Goal: Task Accomplishment & Management: Use online tool/utility

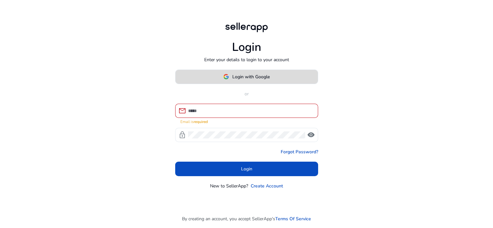
click at [283, 78] on span at bounding box center [247, 76] width 142 height 15
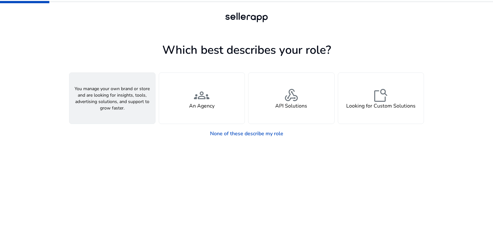
click at [121, 99] on div "person A Seller" at bounding box center [112, 98] width 86 height 51
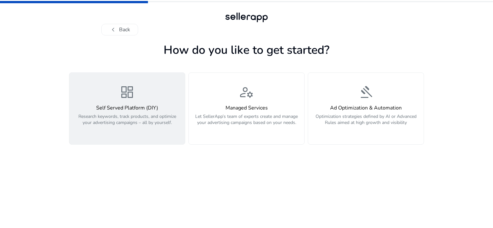
click at [139, 103] on div "dashboard Self Served Platform (DIY) Research keywords, track products, and opt…" at bounding box center [127, 109] width 108 height 48
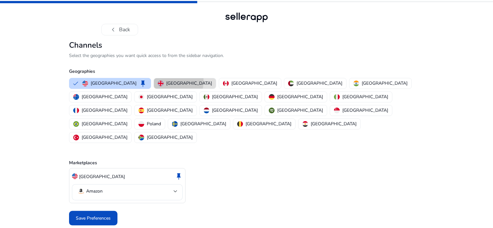
click at [166, 82] on p "United Kingdom" at bounding box center [189, 83] width 46 height 7
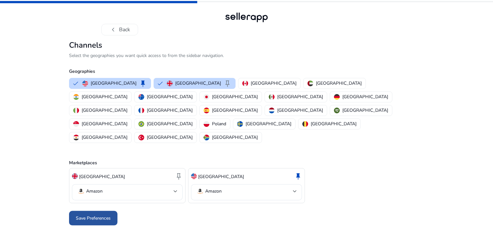
click at [105, 215] on span "Save Preferences" at bounding box center [93, 218] width 35 height 7
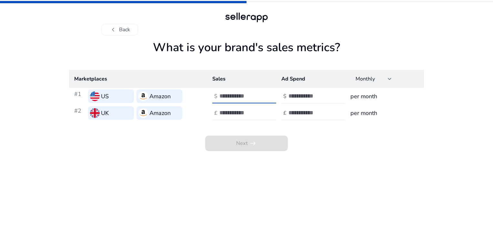
click at [247, 96] on input "number" at bounding box center [241, 96] width 44 height 7
type input "*"
click at [251, 112] on input "number" at bounding box center [241, 112] width 44 height 7
type input "*"
click at [325, 96] on input "number" at bounding box center [311, 96] width 44 height 7
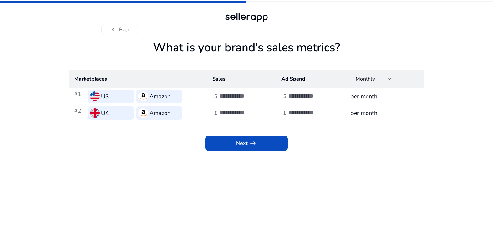
type input "*"
click at [322, 113] on input "number" at bounding box center [311, 112] width 44 height 7
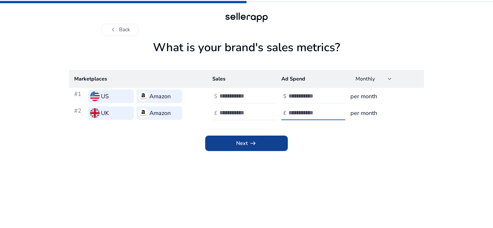
type input "*"
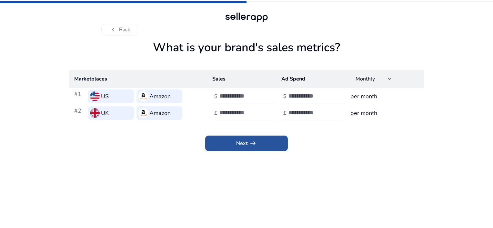
click at [262, 145] on span at bounding box center [246, 143] width 83 height 15
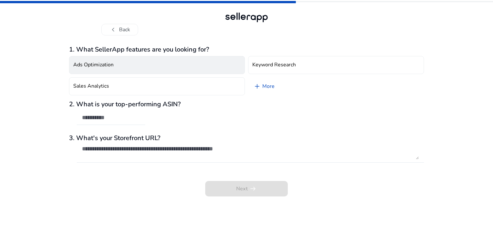
click at [207, 63] on button "Ads Optimization" at bounding box center [157, 65] width 176 height 18
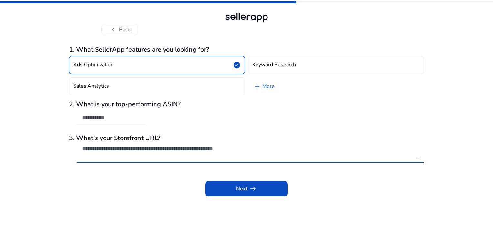
click at [127, 157] on textarea at bounding box center [250, 153] width 337 height 14
paste textarea "**********"
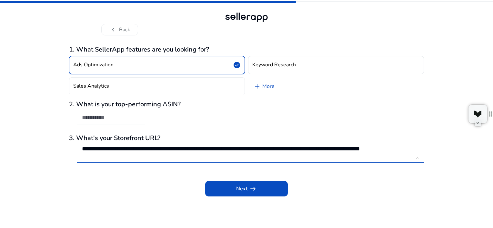
scroll to position [0, 0]
type textarea "**********"
click at [88, 117] on input "text" at bounding box center [111, 117] width 58 height 7
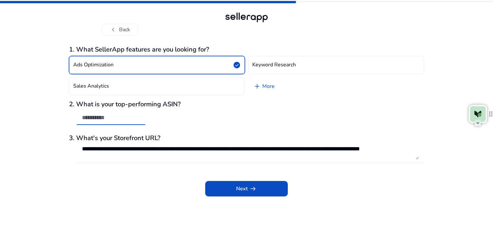
paste input "**********"
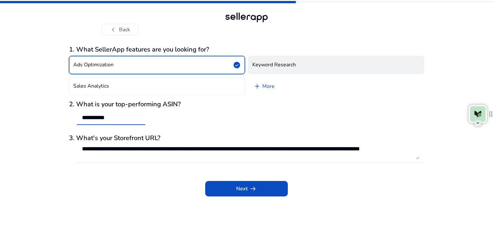
type input "**********"
click at [289, 59] on button "Keyword Research" at bounding box center [336, 65] width 176 height 18
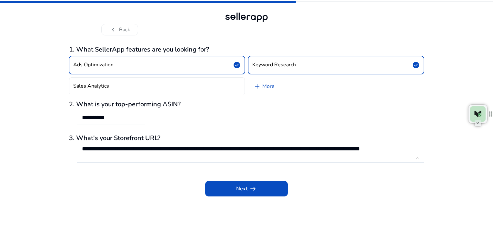
click at [205, 64] on button "Ads Optimization check_circle" at bounding box center [157, 65] width 176 height 18
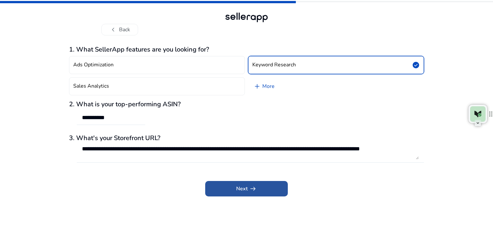
click at [261, 191] on span at bounding box center [246, 188] width 83 height 15
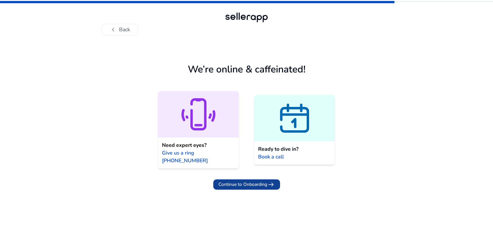
click at [245, 181] on span "Continue to Onboarding" at bounding box center [242, 184] width 49 height 7
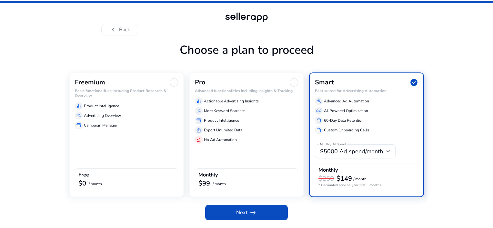
click at [111, 150] on div "Freemium Basic functionalities including Product Research & Overview equalizer …" at bounding box center [126, 135] width 115 height 125
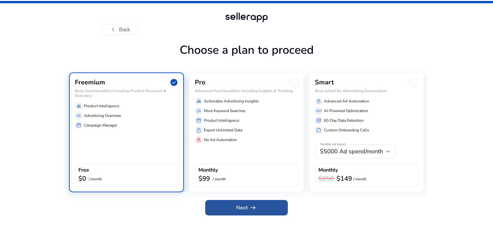
click at [239, 207] on span "Next arrow_right_alt" at bounding box center [246, 208] width 21 height 8
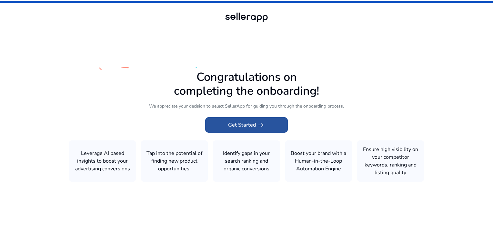
click at [260, 127] on span "arrow_right_alt" at bounding box center [261, 125] width 8 height 8
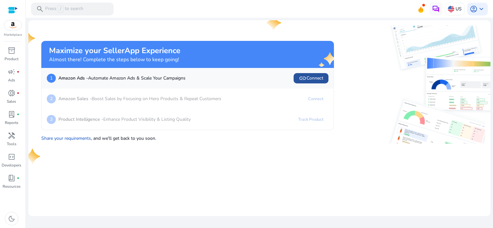
click at [316, 79] on span "link Connect" at bounding box center [311, 79] width 25 height 8
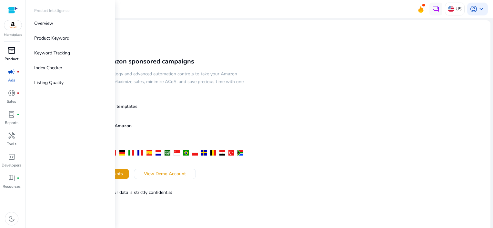
click at [11, 52] on span "inventory_2" at bounding box center [12, 51] width 8 height 8
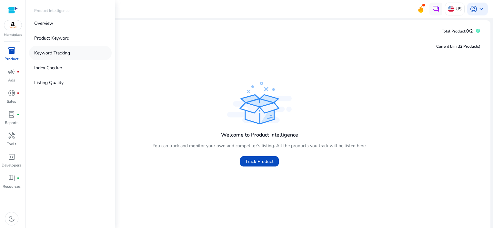
click at [61, 52] on p "Keyword Tracking" at bounding box center [52, 53] width 36 height 7
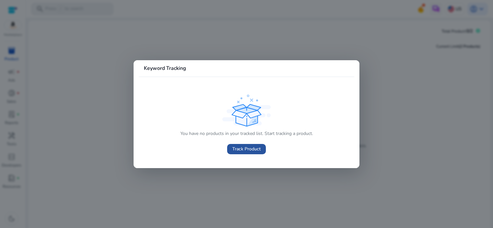
click at [243, 146] on span "Track Product" at bounding box center [246, 149] width 28 height 7
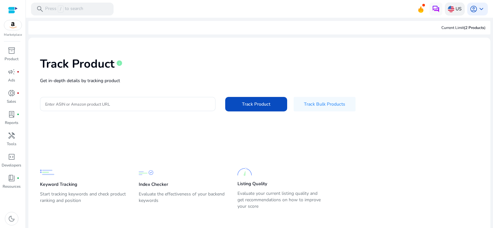
click at [456, 5] on p "US" at bounding box center [459, 8] width 6 height 11
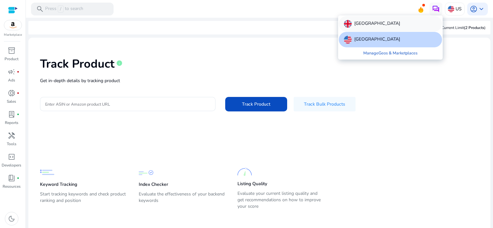
click at [388, 22] on div "United Kingdom" at bounding box center [390, 23] width 103 height 15
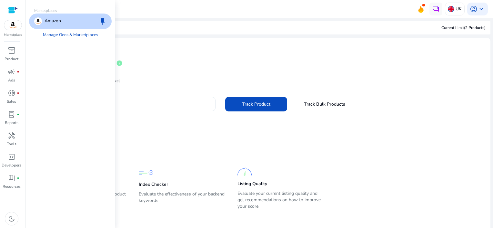
click at [12, 29] on img at bounding box center [12, 25] width 17 height 10
click at [61, 39] on link "Manage Geos & Marketplaces" at bounding box center [71, 35] width 66 height 12
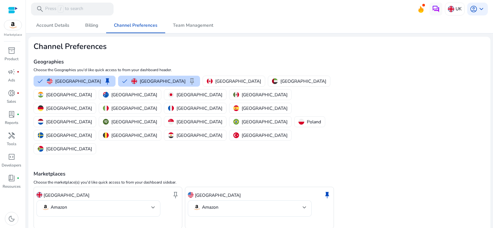
click at [381, 76] on mat-card "Channel Preferences Geographies Choose the Geographies you'd like quick access …" at bounding box center [259, 145] width 462 height 217
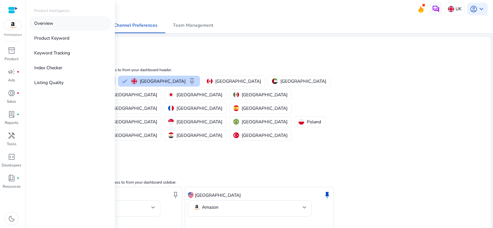
click at [50, 22] on p "Overview" at bounding box center [43, 23] width 19 height 7
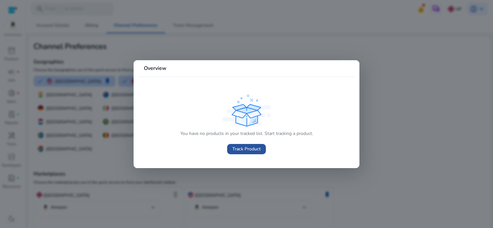
click at [252, 147] on span "Track Product" at bounding box center [246, 149] width 28 height 7
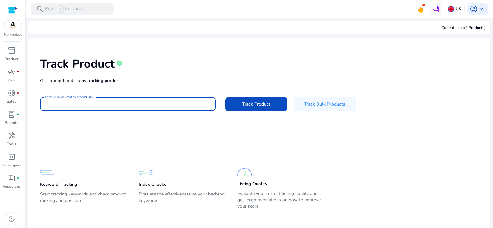
click at [127, 102] on input "Enter ASIN or Amazon product URL" at bounding box center [127, 104] width 165 height 7
paste input "**********"
type input "**********"
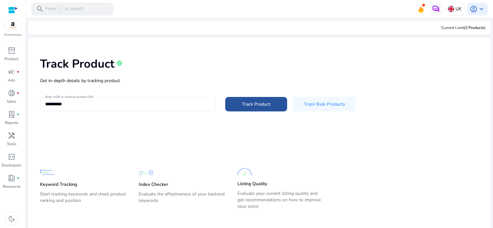
click at [259, 106] on span "Track Product" at bounding box center [256, 104] width 28 height 7
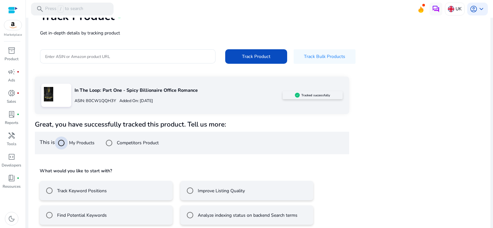
scroll to position [54, 0]
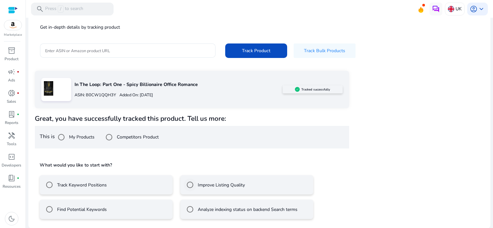
click at [241, 184] on label "Improve Listing Quality" at bounding box center [221, 185] width 48 height 7
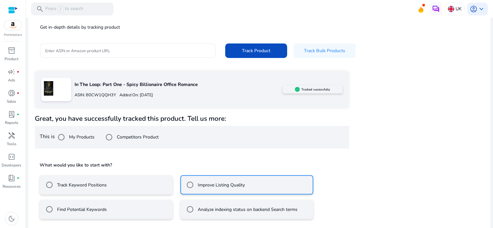
click at [111, 181] on mat-radio-button "Track Keyword Positions" at bounding box center [106, 185] width 133 height 19
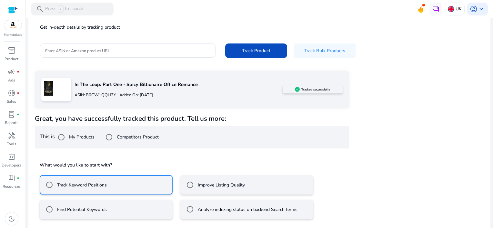
scroll to position [82, 0]
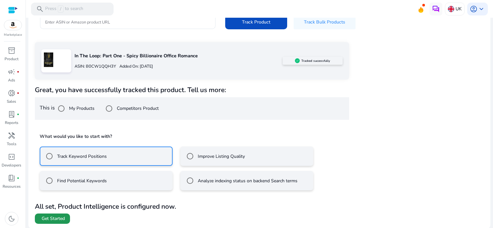
click at [55, 219] on span "Get Started" at bounding box center [53, 219] width 23 height 6
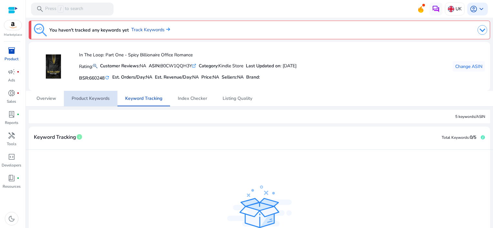
click at [98, 101] on span "Product Keywords" at bounding box center [91, 98] width 38 height 5
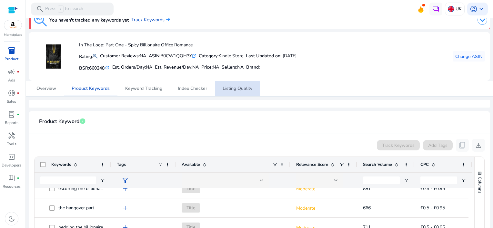
click at [235, 88] on span "Listing Quality" at bounding box center [238, 88] width 30 height 5
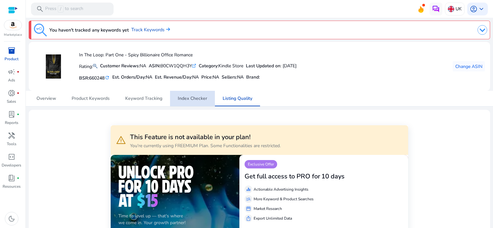
click at [190, 97] on span "Index Checker" at bounding box center [192, 98] width 29 height 5
click at [12, 116] on span "lab_profile" at bounding box center [12, 115] width 8 height 8
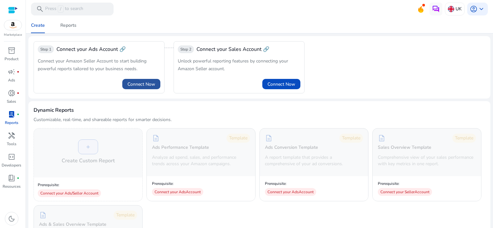
click at [147, 82] on span "Connect Now" at bounding box center [141, 84] width 28 height 7
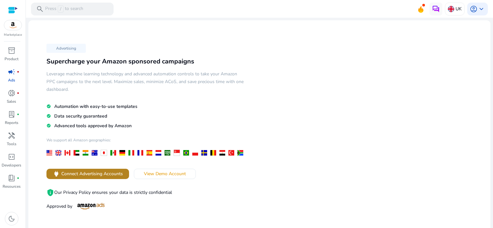
click at [108, 176] on span "Connect Advertising Accounts" at bounding box center [92, 174] width 62 height 7
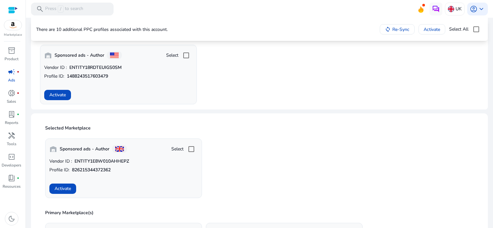
scroll to position [68, 0]
click at [61, 188] on span "Activate" at bounding box center [63, 188] width 16 height 7
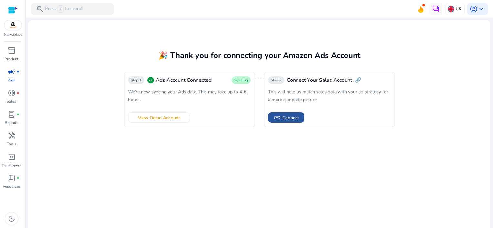
click at [283, 116] on span "Connect" at bounding box center [290, 118] width 17 height 7
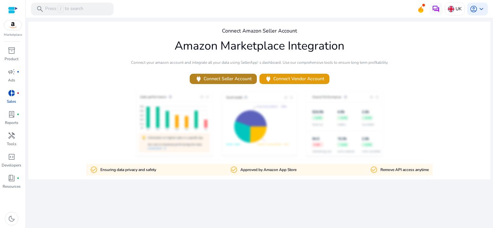
click at [233, 80] on span "power Connect Seller Account" at bounding box center [223, 78] width 57 height 7
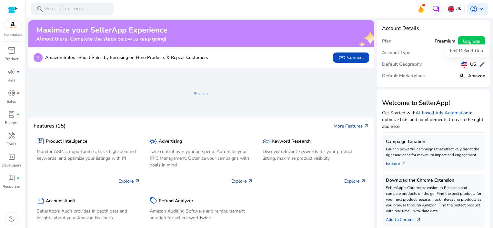
click at [480, 62] on span "edit" at bounding box center [482, 64] width 6 height 6
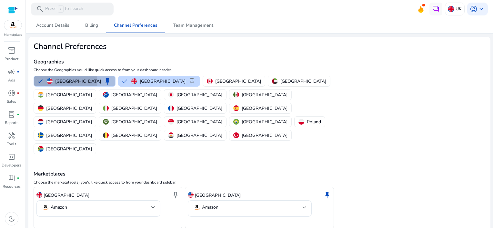
click at [56, 82] on p "United States" at bounding box center [78, 81] width 46 height 7
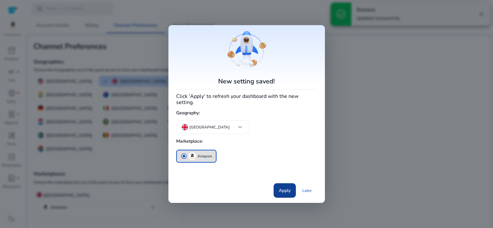
click at [285, 188] on span "Apply" at bounding box center [285, 191] width 12 height 7
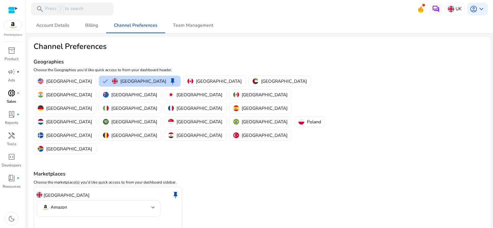
click at [12, 93] on span "donut_small" at bounding box center [12, 93] width 8 height 8
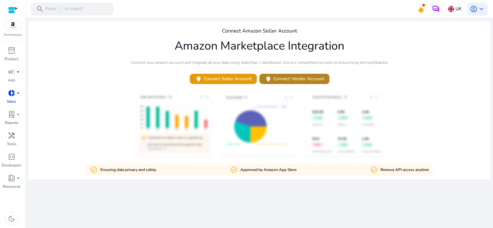
click at [304, 77] on span "power Connect Vendor Account" at bounding box center [295, 78] width 60 height 7
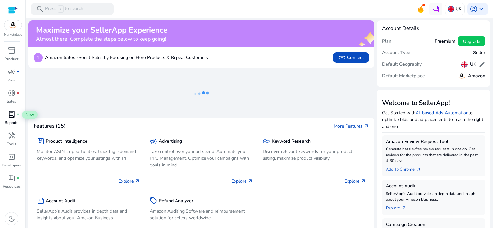
click at [10, 115] on span "lab_profile" at bounding box center [12, 115] width 8 height 8
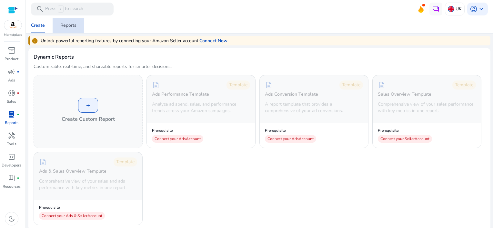
click at [67, 27] on div "Reports" at bounding box center [68, 25] width 16 height 5
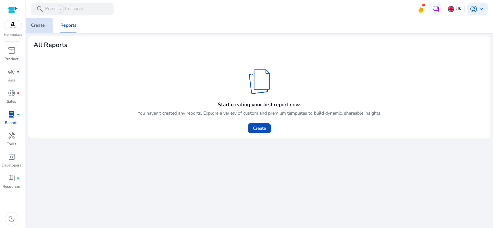
click at [39, 26] on div "Create" at bounding box center [38, 25] width 14 height 5
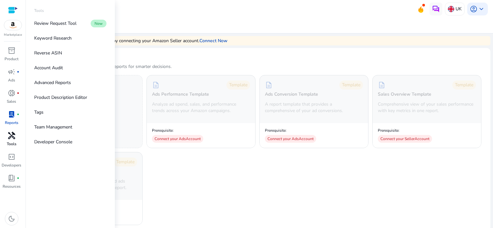
click at [9, 141] on p "Tools" at bounding box center [12, 144] width 10 height 6
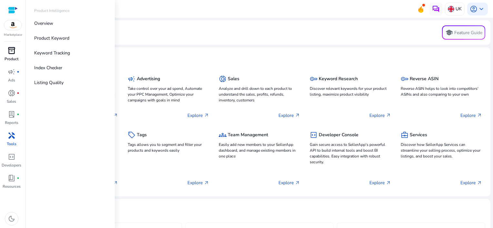
click at [12, 50] on span "inventory_2" at bounding box center [12, 51] width 8 height 8
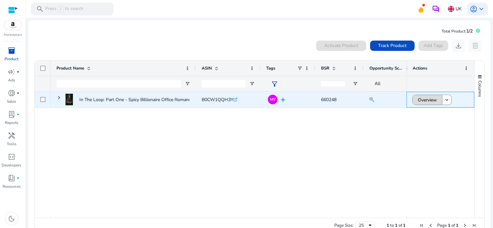
click at [433, 100] on span "Overview" at bounding box center [427, 100] width 19 height 13
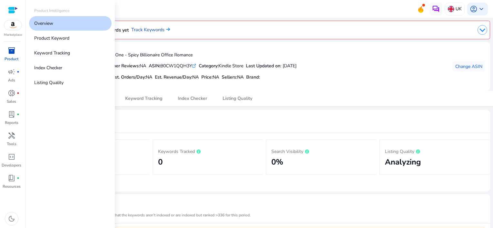
click at [11, 48] on span "inventory_2" at bounding box center [12, 51] width 8 height 8
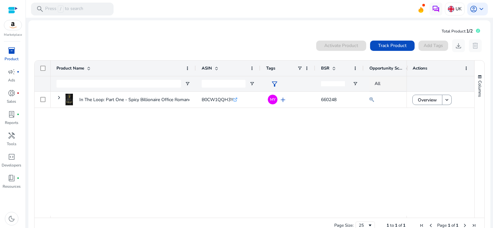
click at [238, 42] on div "0 products selected Activate Product Track Product Add Tags download delete" at bounding box center [259, 45] width 451 height 13
click at [387, 44] on span "Track Product" at bounding box center [392, 45] width 28 height 7
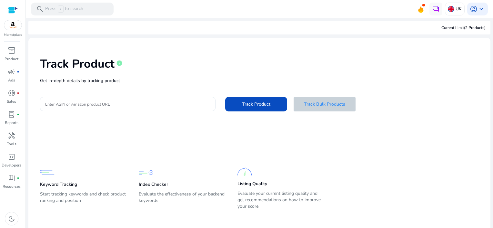
click at [321, 104] on span "Track Bulk Products" at bounding box center [324, 104] width 41 height 7
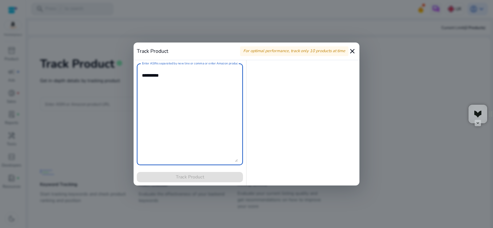
paste textarea "**********"
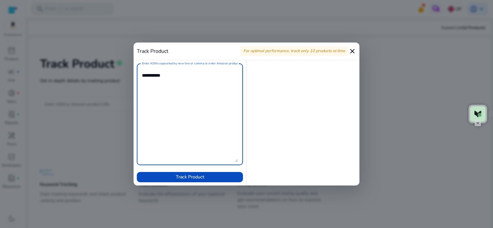
paste textarea "**********"
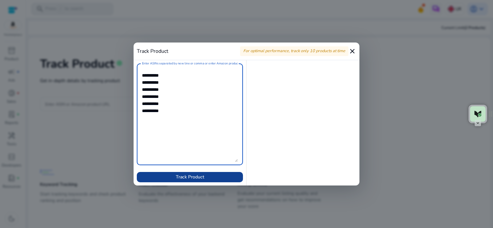
type textarea "**********"
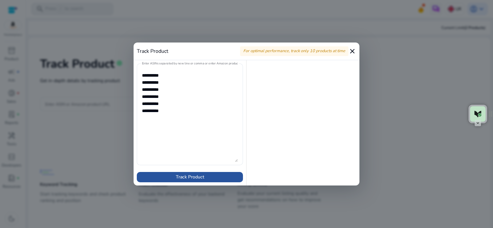
click at [185, 178] on span "Track Product" at bounding box center [190, 177] width 28 height 7
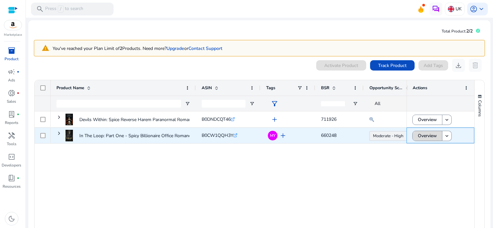
click at [425, 134] on span "Overview" at bounding box center [427, 135] width 19 height 13
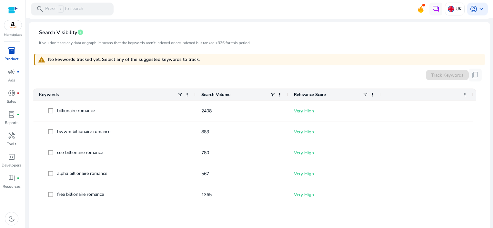
scroll to position [174, 0]
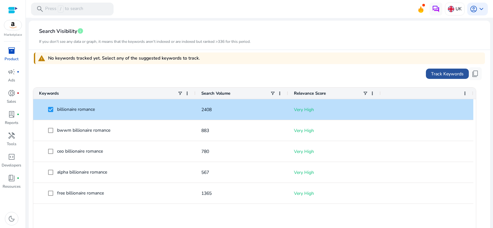
click at [436, 74] on span "Track Keywords" at bounding box center [447, 74] width 33 height 7
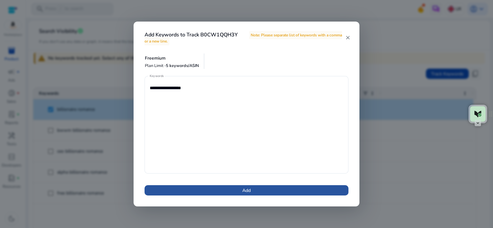
click at [269, 192] on span at bounding box center [247, 190] width 204 height 15
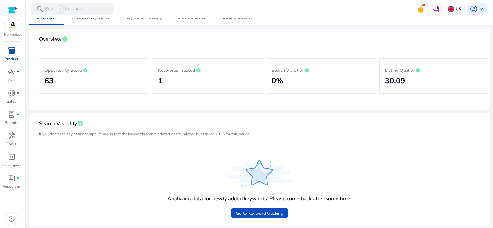
scroll to position [82, 0]
click at [8, 114] on span "lab_profile" at bounding box center [12, 115] width 8 height 8
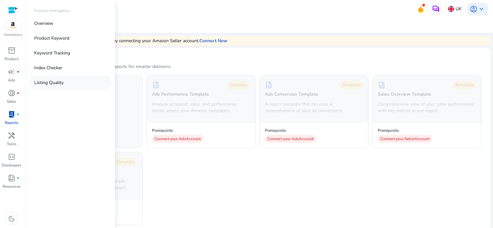
click at [48, 81] on p "Listing Quality" at bounding box center [48, 82] width 29 height 7
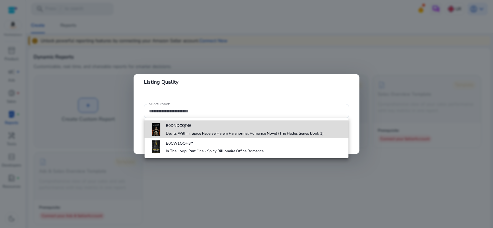
click at [242, 133] on h4 "Devils Within: Spice Reverse Harem Paranormal Romance Novel (The Hades Series B…" at bounding box center [245, 133] width 158 height 5
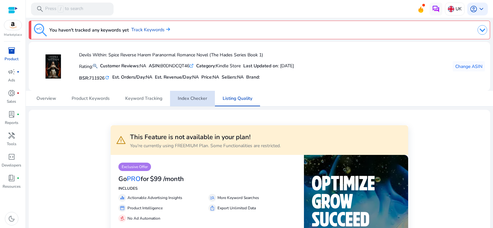
click at [187, 98] on span "Index Checker" at bounding box center [192, 98] width 29 height 5
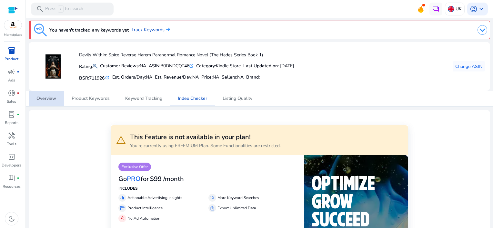
click at [50, 98] on span "Overview" at bounding box center [46, 98] width 20 height 5
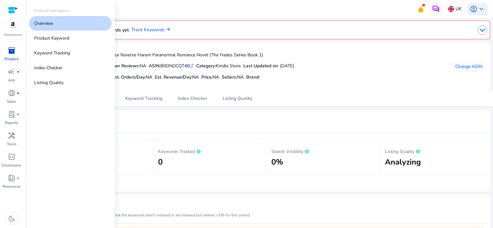
click at [9, 54] on span "inventory_2" at bounding box center [12, 51] width 8 height 8
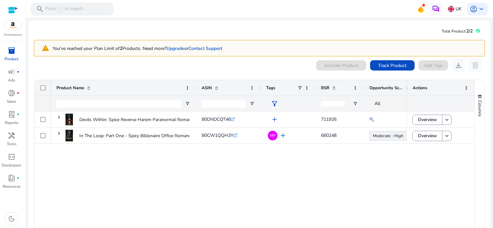
drag, startPoint x: 405, startPoint y: 86, endPoint x: 431, endPoint y: 90, distance: 25.7
click at [431, 90] on div "Actions" at bounding box center [441, 87] width 68 height 15
drag, startPoint x: 315, startPoint y: 88, endPoint x: 301, endPoint y: 87, distance: 13.3
click at [301, 87] on div "Tags" at bounding box center [287, 87] width 55 height 15
click at [307, 87] on span at bounding box center [306, 88] width 5 height 5
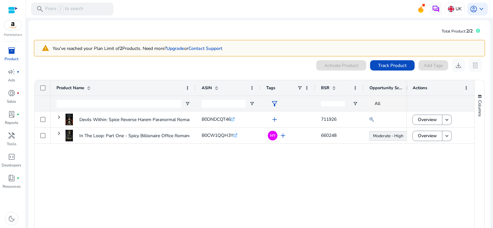
click at [303, 175] on div "Devils Within: Spice Reverse Harem Paranormal Romance Novel (The... B0DNDCQT46 …" at bounding box center [229, 174] width 356 height 124
click at [326, 86] on span "BSR" at bounding box center [325, 88] width 8 height 6
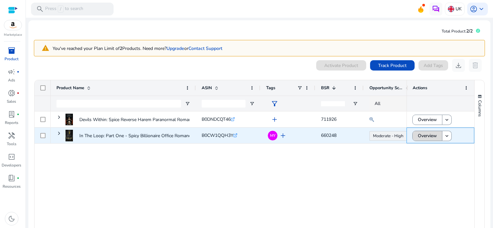
click at [426, 136] on span "Overview" at bounding box center [427, 135] width 19 height 13
